Goal: Transaction & Acquisition: Purchase product/service

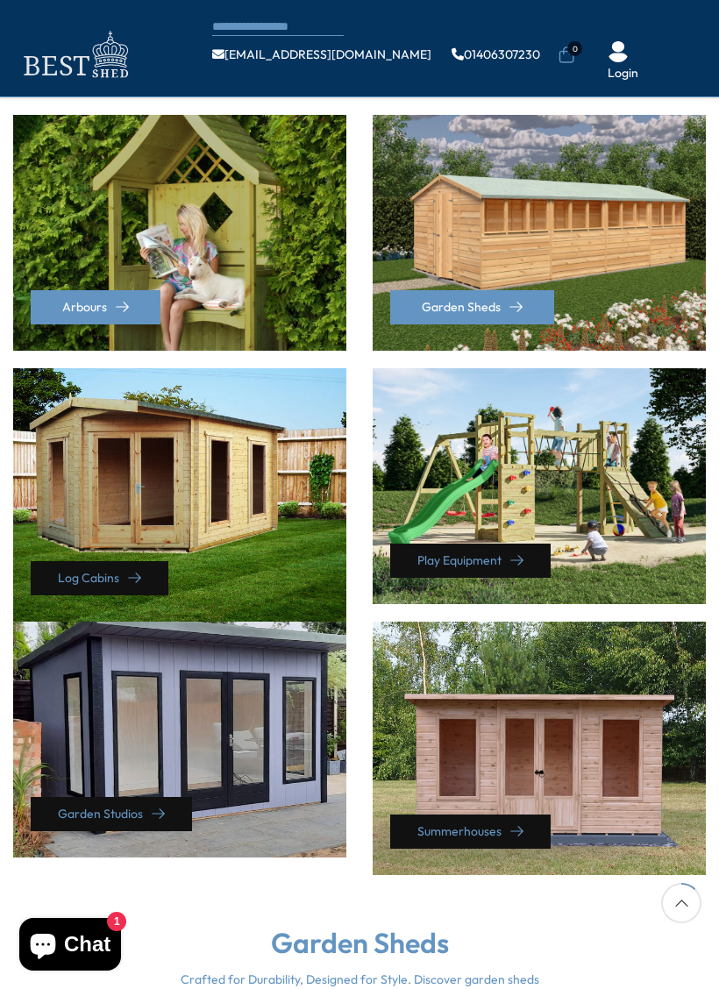
scroll to position [473, 0]
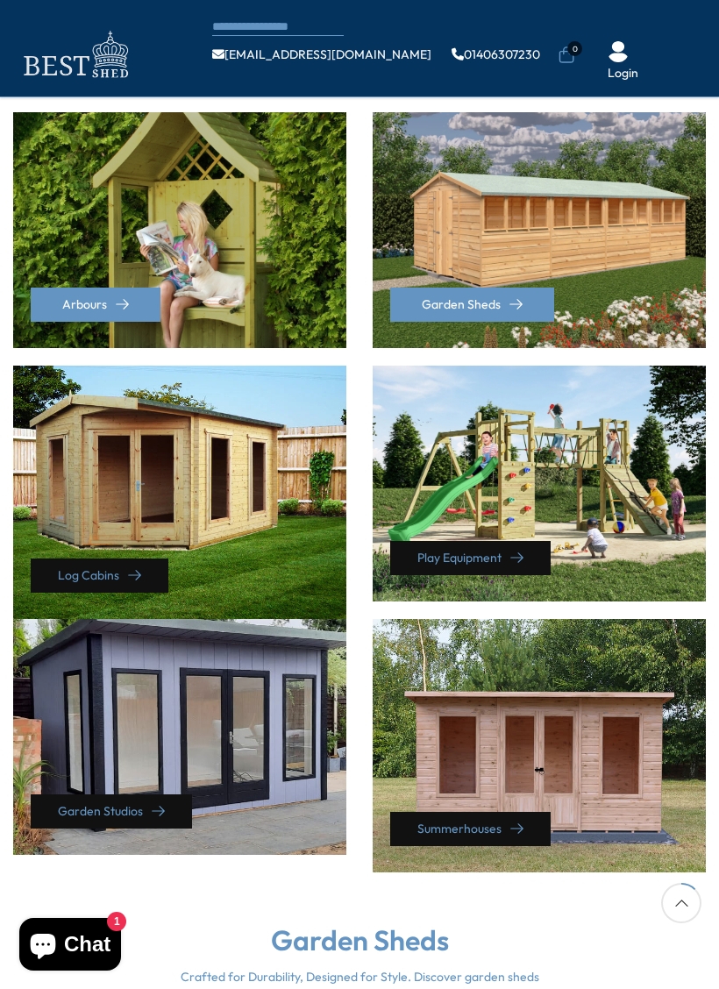
click at [542, 736] on div "Summerhouses" at bounding box center [538, 745] width 333 height 253
click at [494, 812] on link "Summerhouses" at bounding box center [470, 829] width 160 height 34
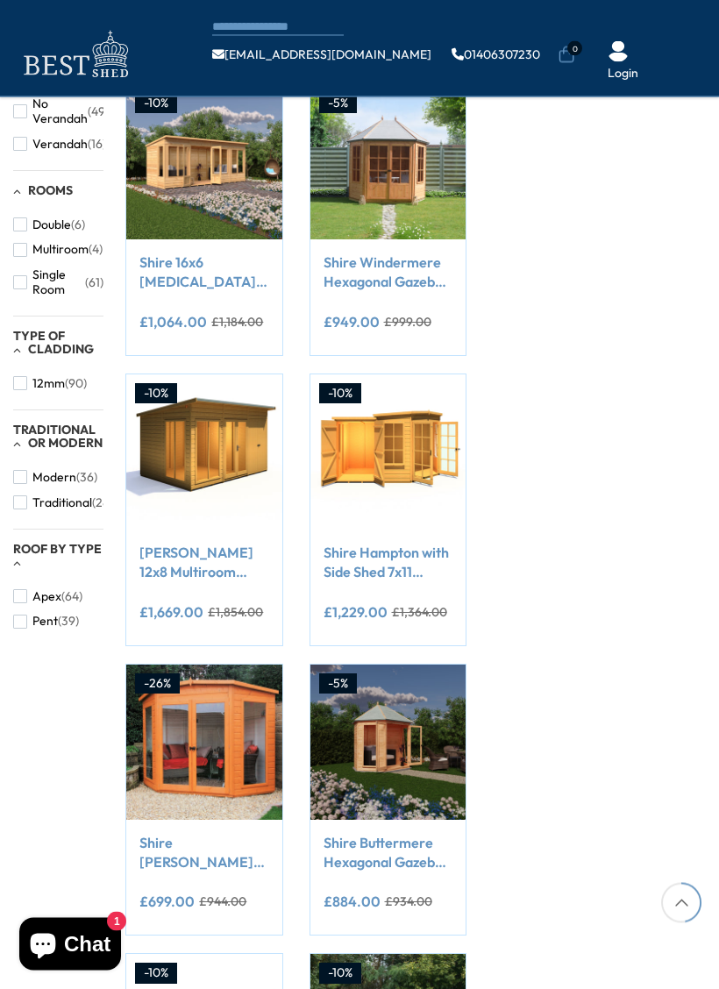
scroll to position [822, 0]
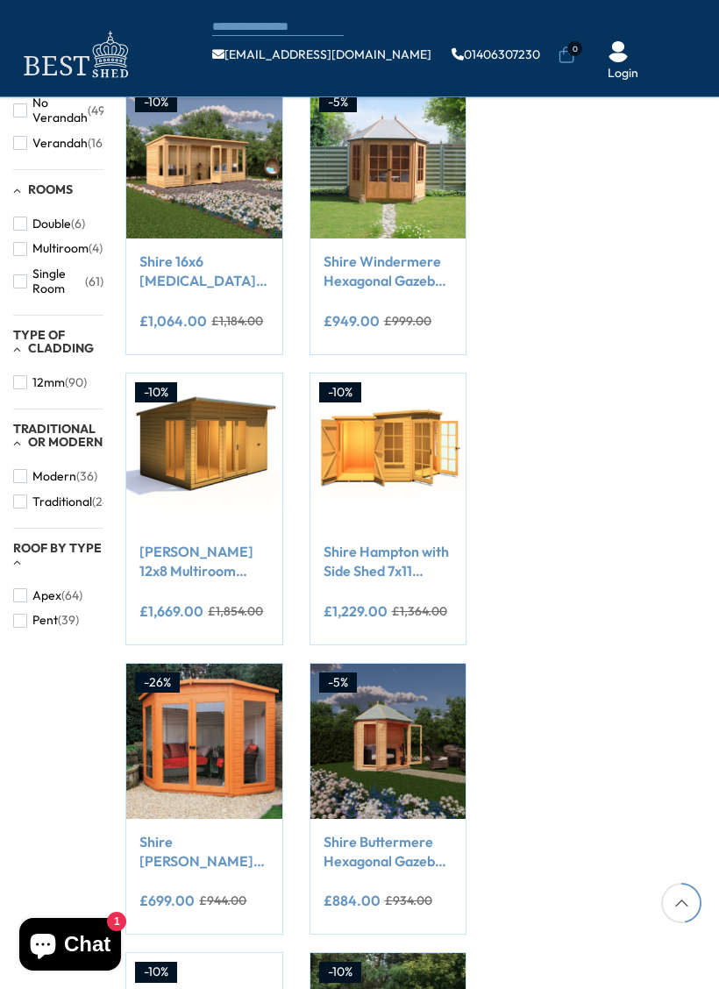
click at [401, 549] on link "Shire Hampton with Side Shed 7x11 Corner Summerhouse 12mm Interlock Cladding" at bounding box center [387, 561] width 129 height 39
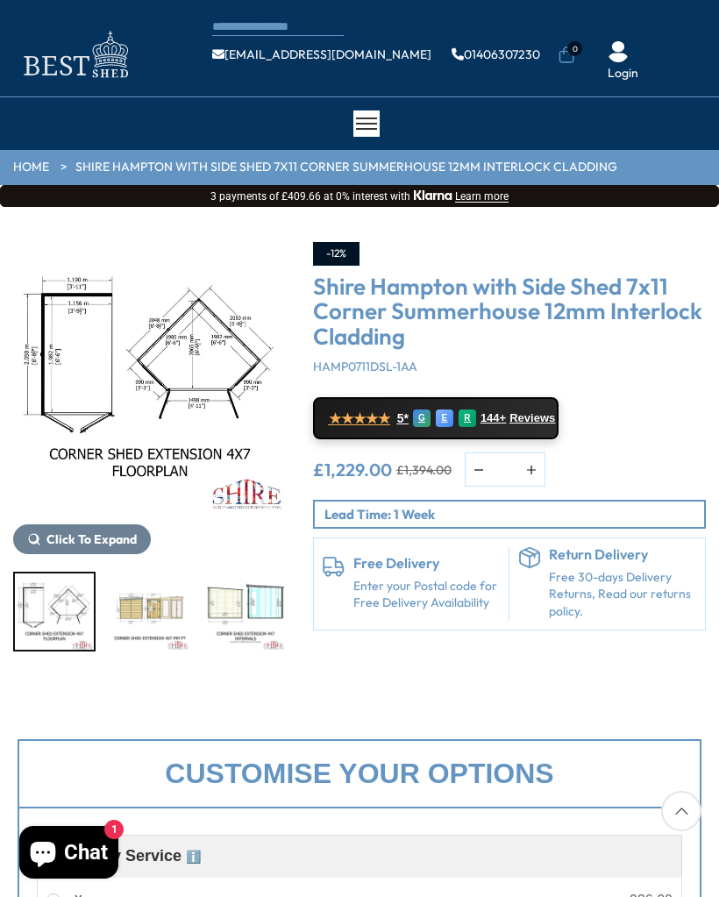
click at [157, 614] on img "3 / 11" at bounding box center [149, 611] width 79 height 76
